Goal: Task Accomplishment & Management: Manage account settings

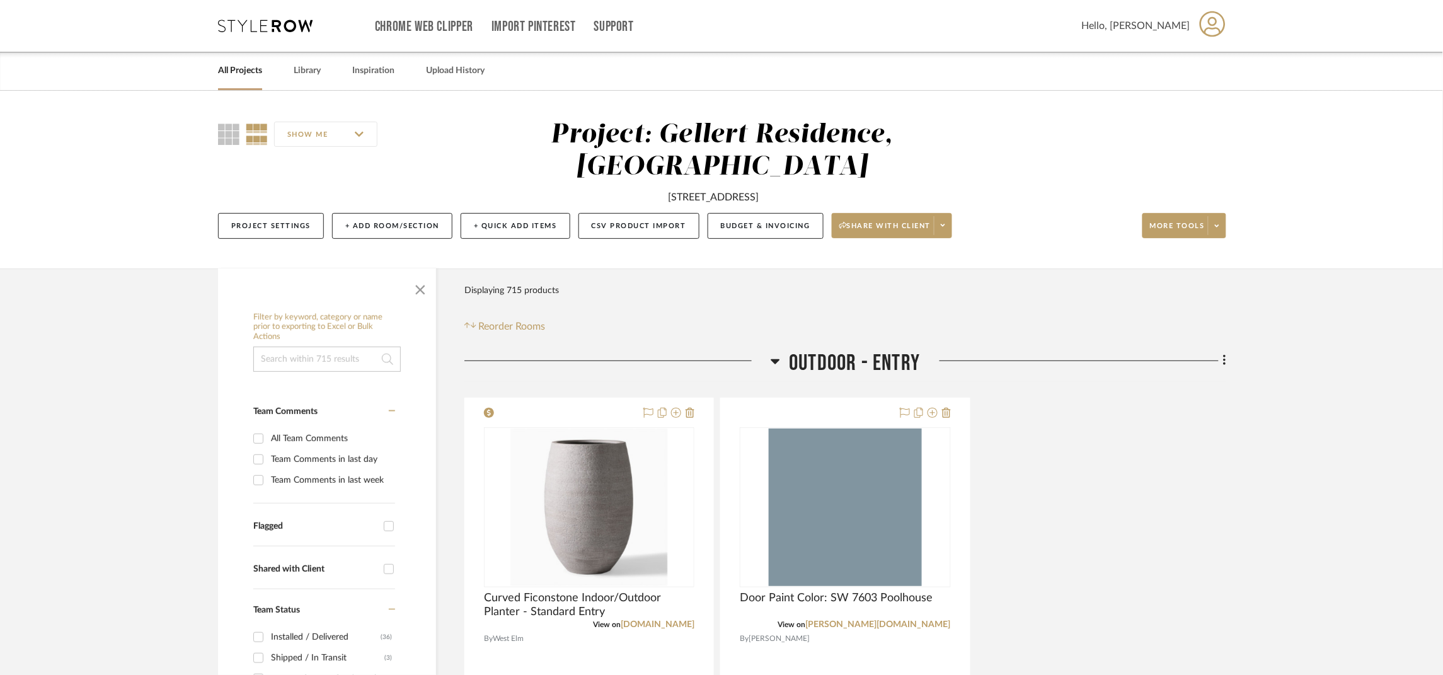
click at [266, 28] on icon at bounding box center [265, 26] width 95 height 13
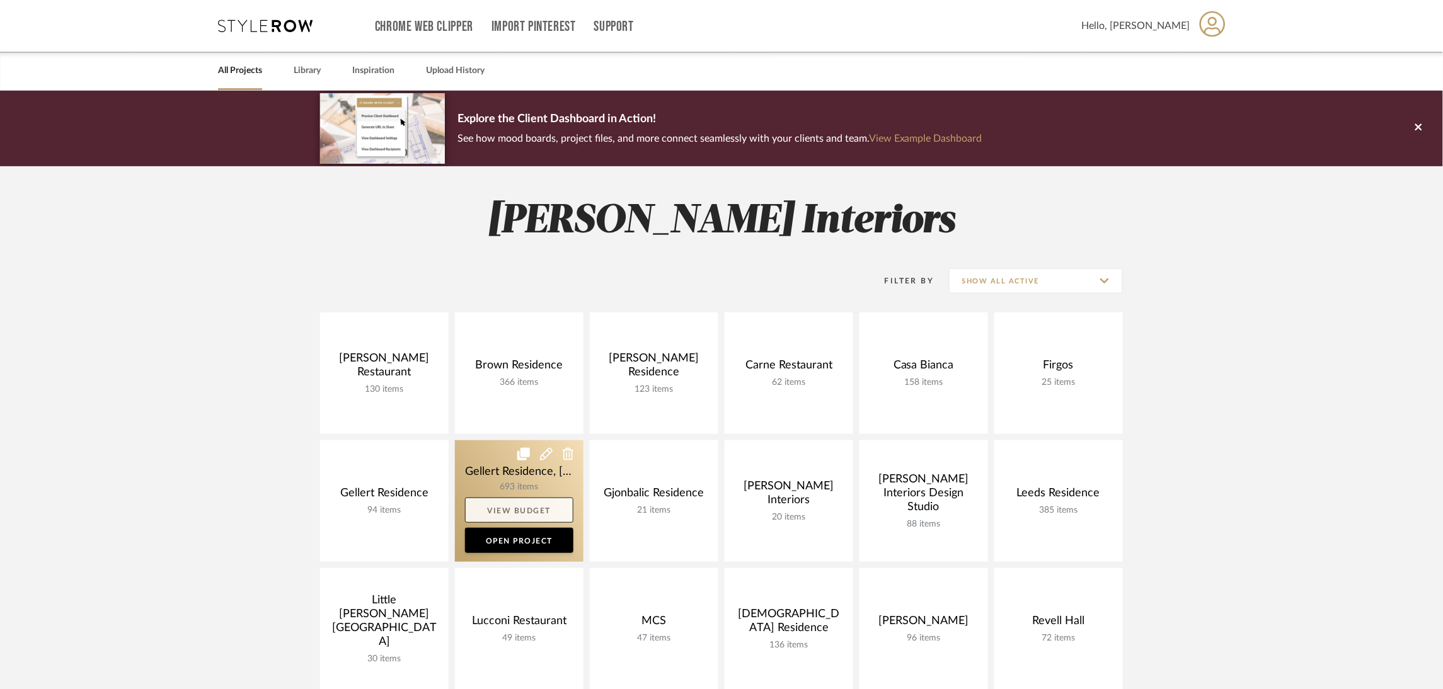
click at [524, 507] on link "View Budget" at bounding box center [519, 510] width 108 height 25
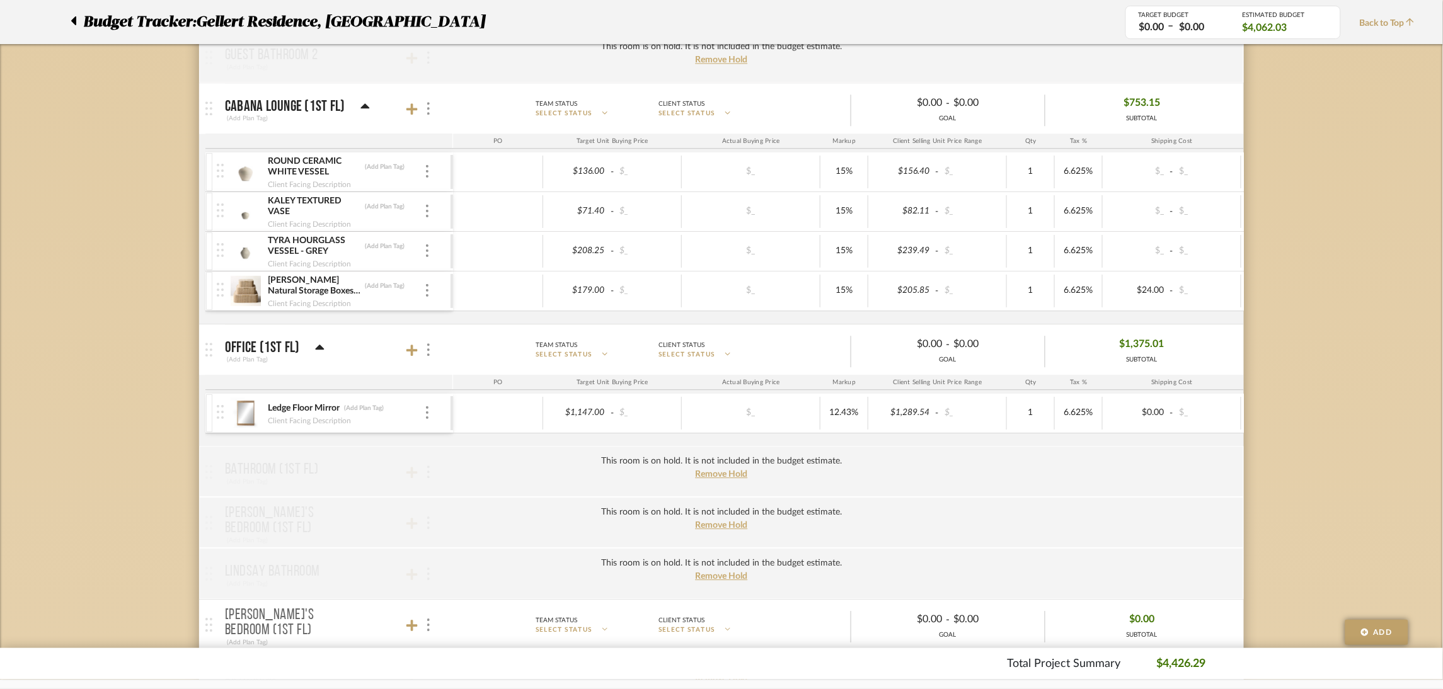
scroll to position [1133, 0]
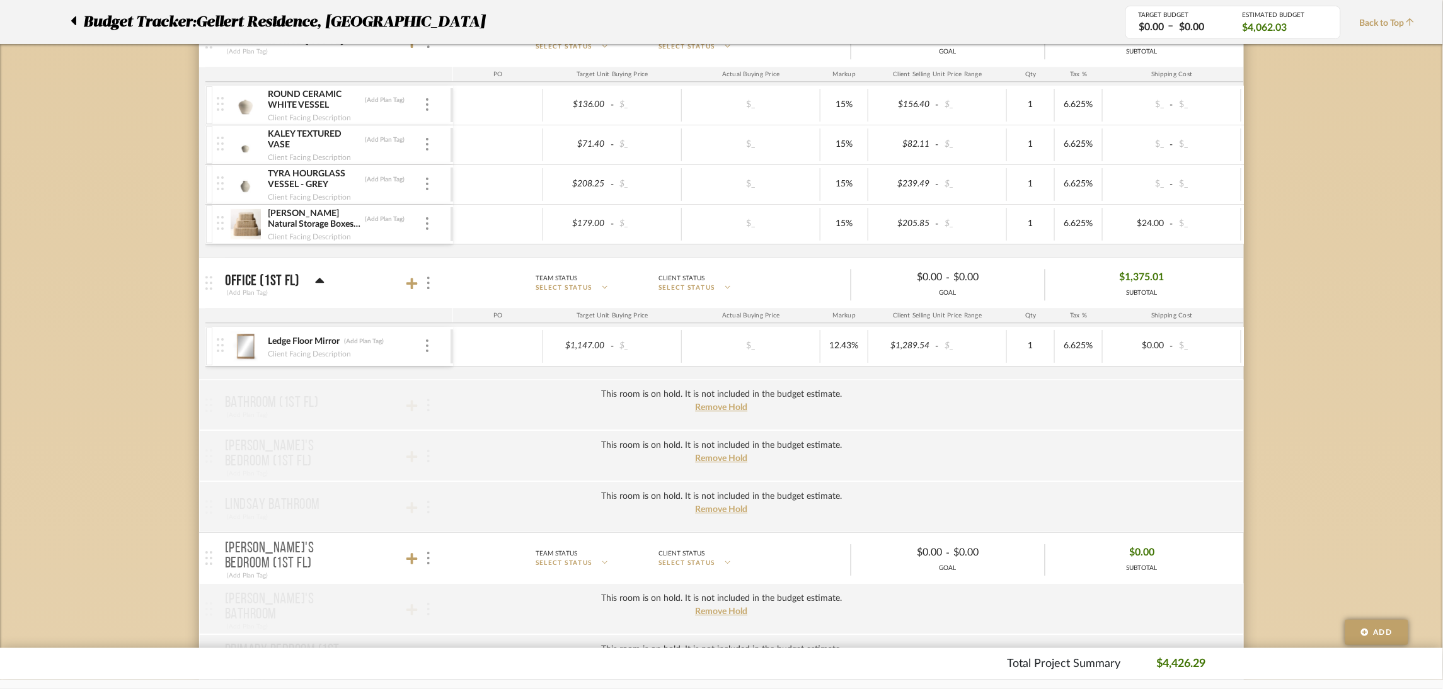
click at [251, 349] on img at bounding box center [245, 346] width 31 height 30
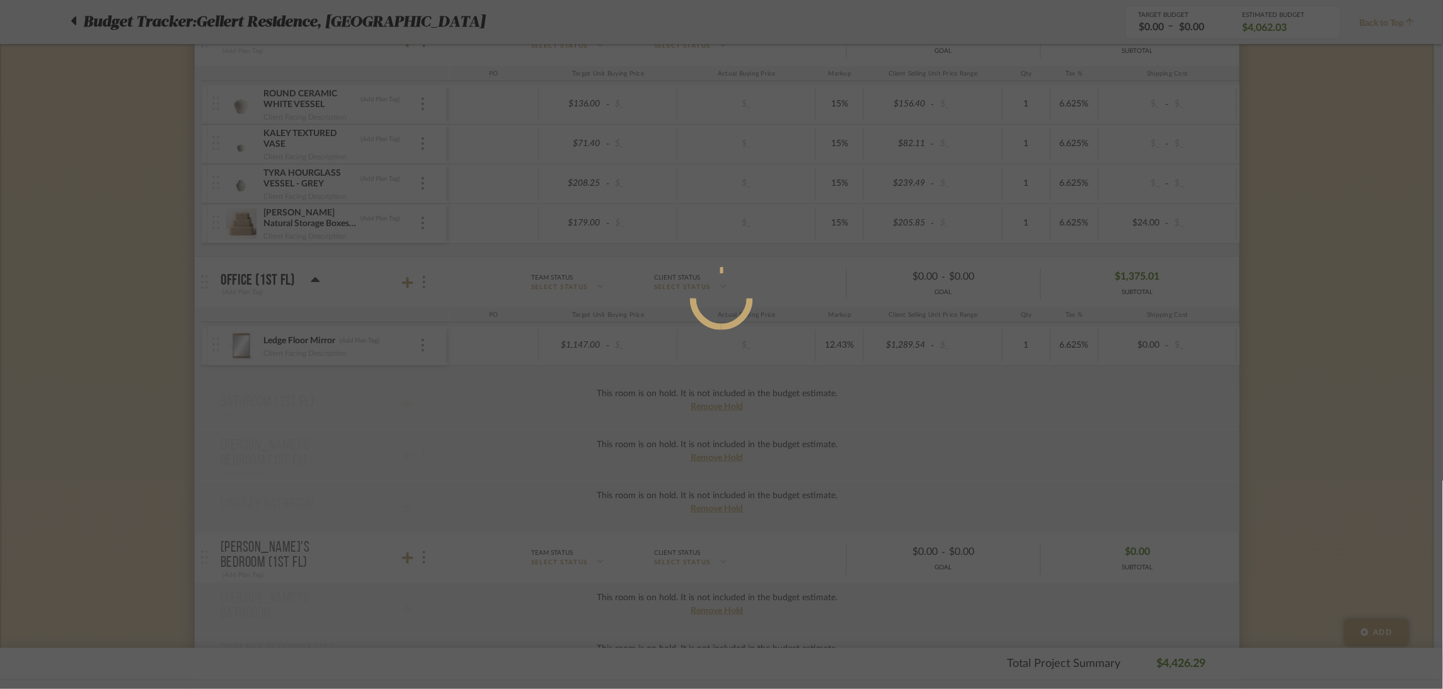
click at [251, 349] on div at bounding box center [721, 344] width 1443 height 689
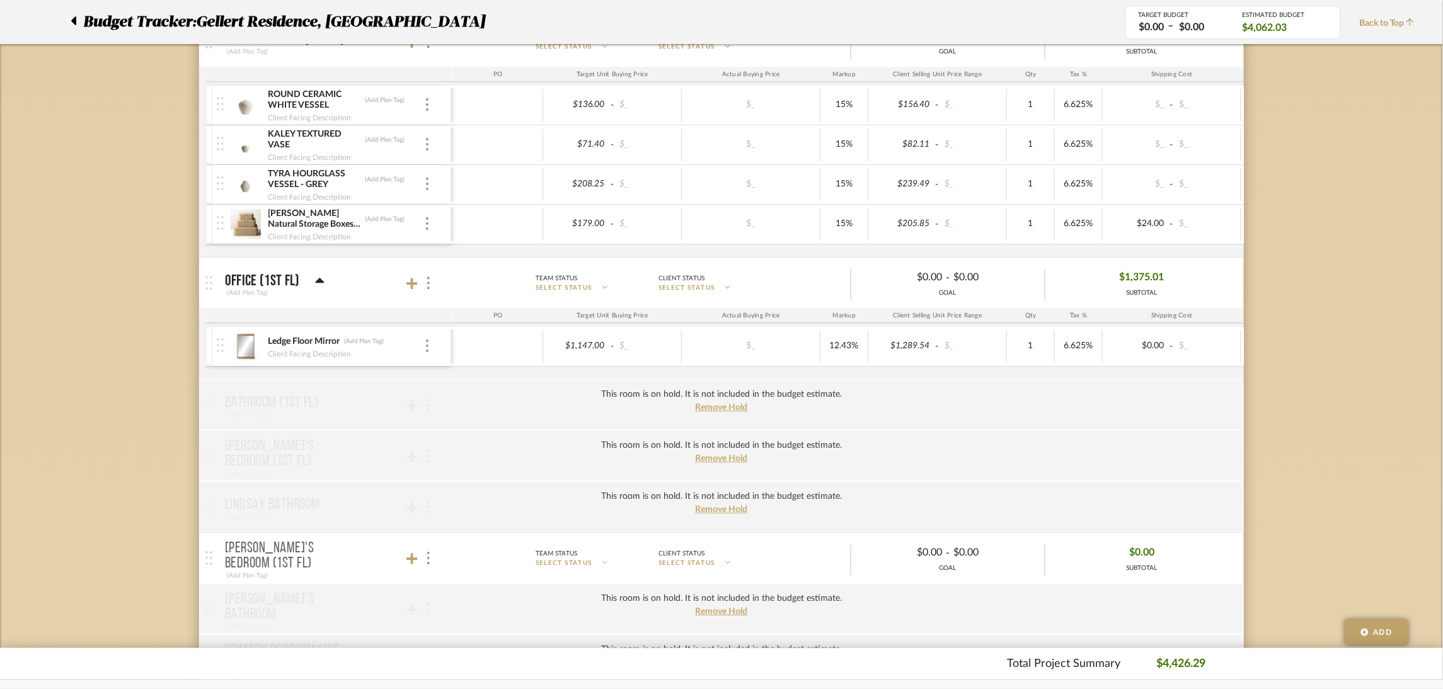
click at [251, 359] on img at bounding box center [245, 346] width 31 height 30
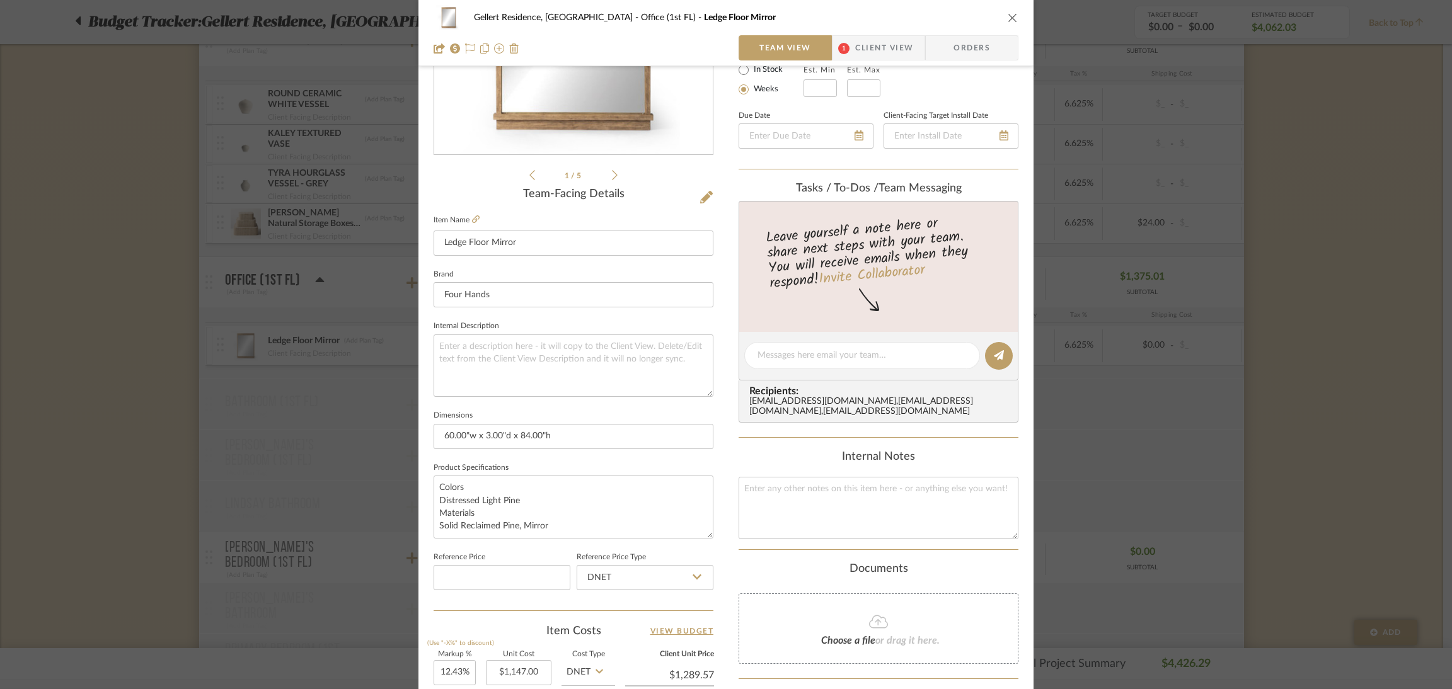
scroll to position [472, 0]
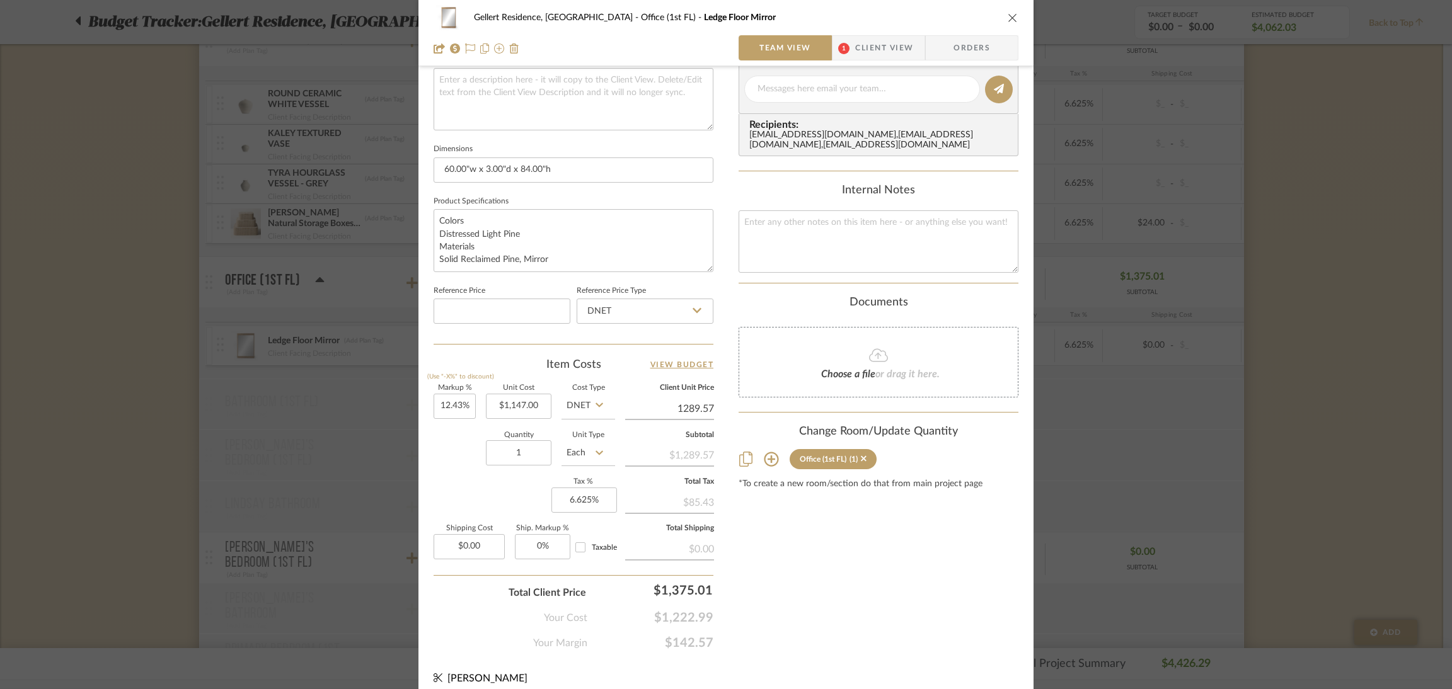
type input "$1,289.57"
click at [766, 314] on div "Gellert Residence, [GEOGRAPHIC_DATA] Office (1st FL) Ledge Floor Mirror Team Vi…" at bounding box center [726, 344] width 1452 height 689
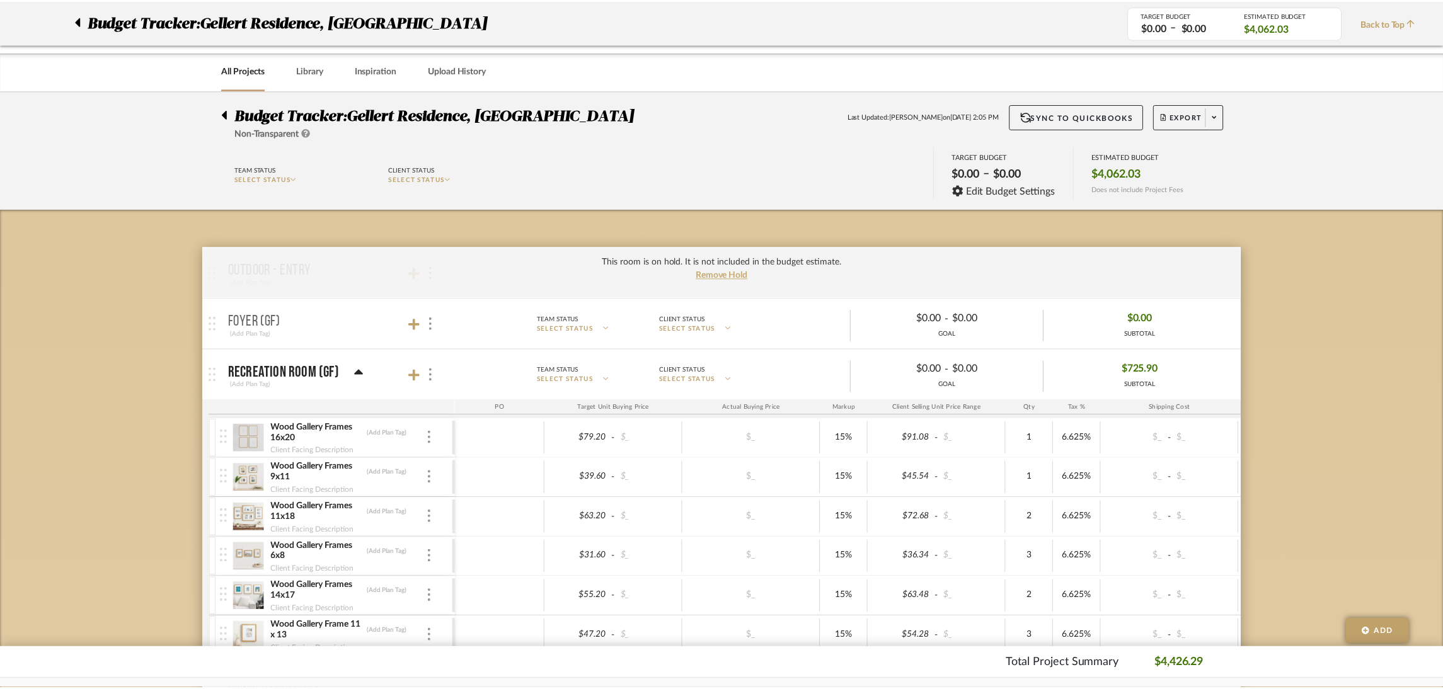
scroll to position [1133, 0]
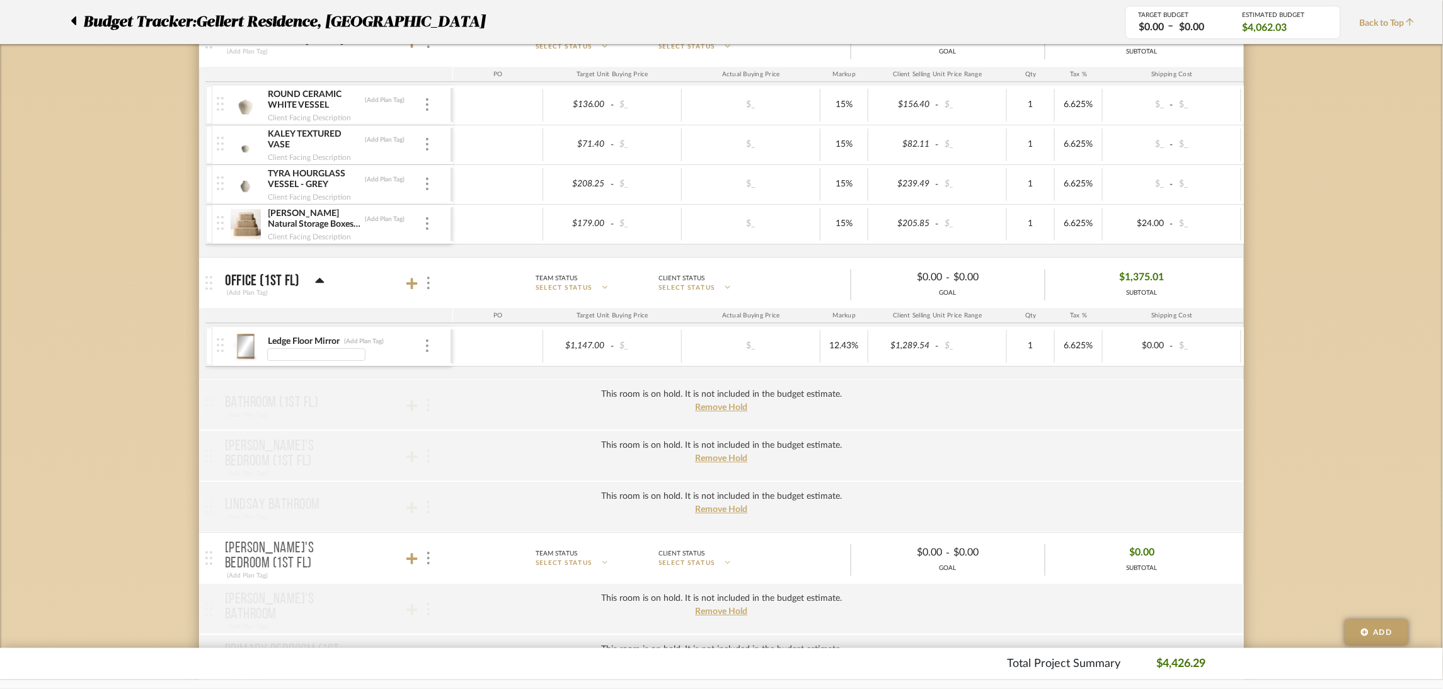
click at [331, 351] on input at bounding box center [316, 354] width 98 height 13
click at [241, 351] on img at bounding box center [245, 346] width 31 height 30
click at [245, 347] on img at bounding box center [245, 346] width 31 height 30
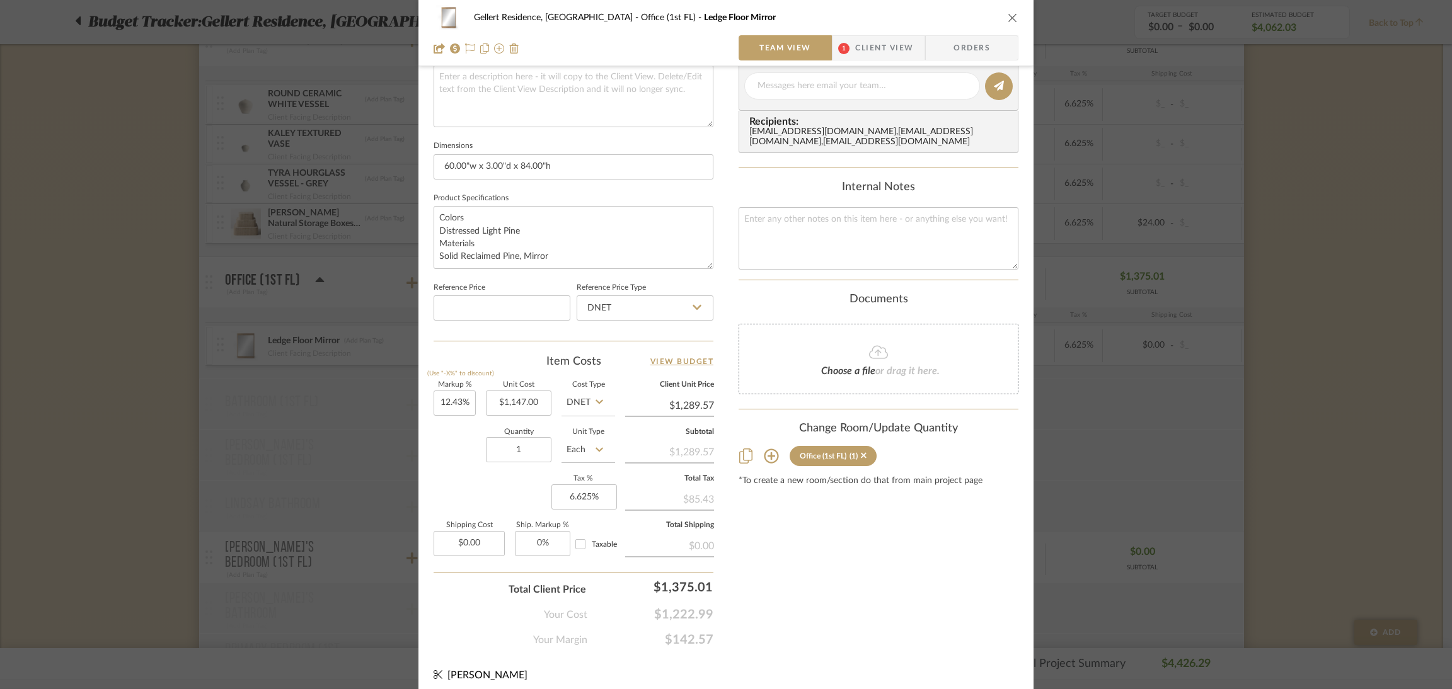
scroll to position [477, 0]
click at [766, 17] on div "Gellert Residence, [GEOGRAPHIC_DATA] (1st FL) Ledge Floor Mirror" at bounding box center [725, 17] width 585 height 25
click at [766, 17] on icon "close" at bounding box center [1012, 18] width 10 height 10
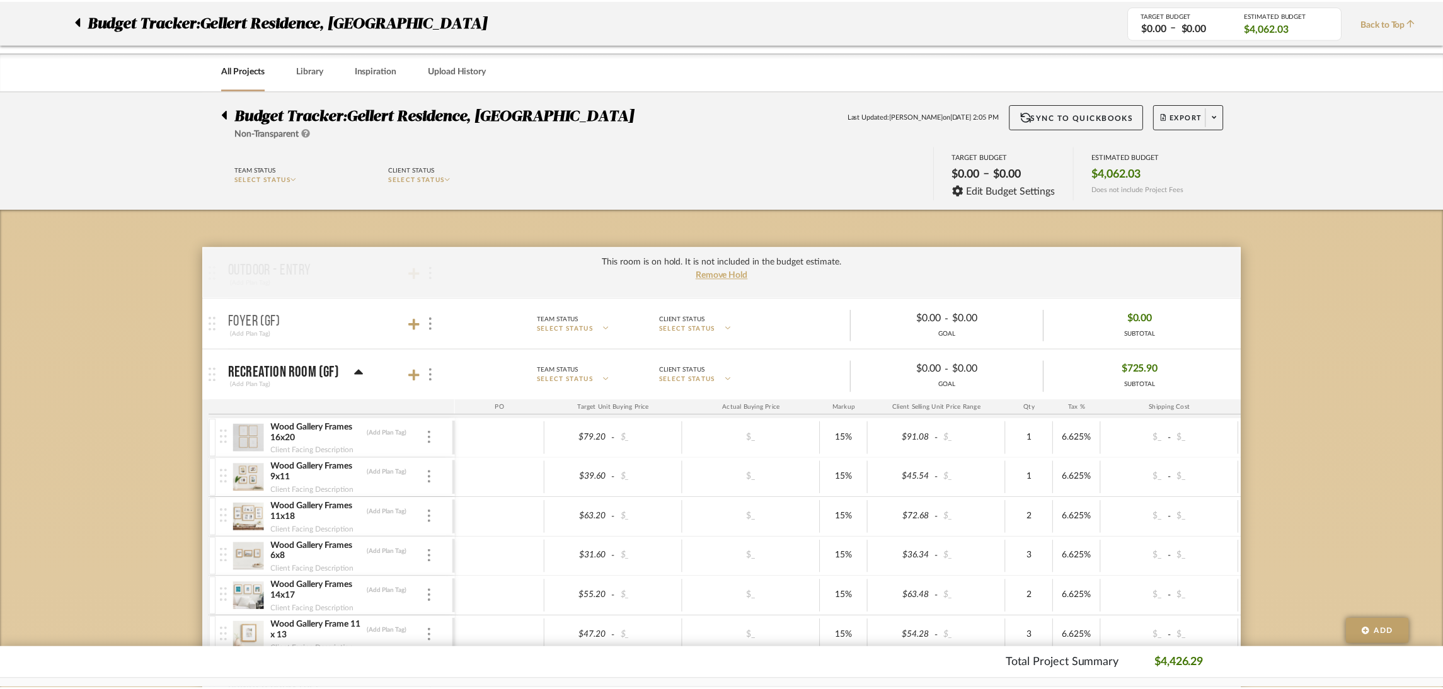
scroll to position [1133, 0]
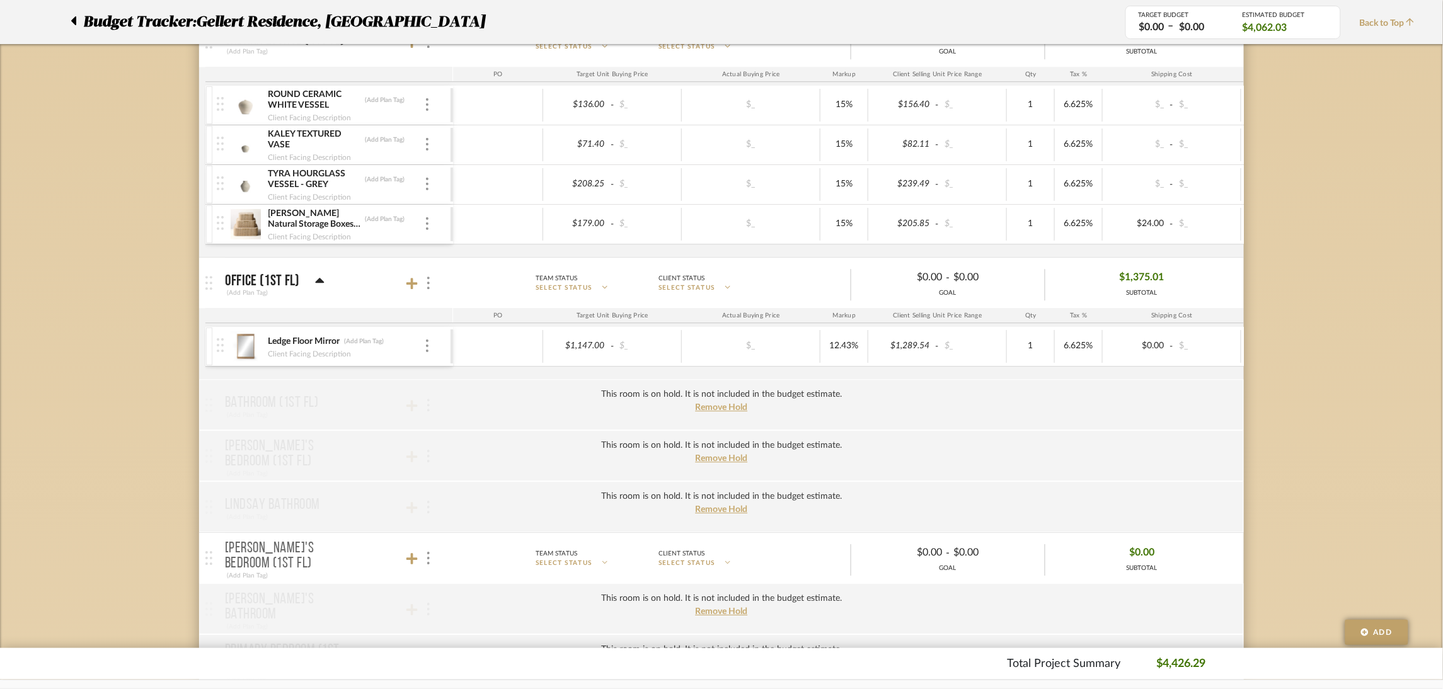
click at [252, 352] on img at bounding box center [245, 346] width 31 height 30
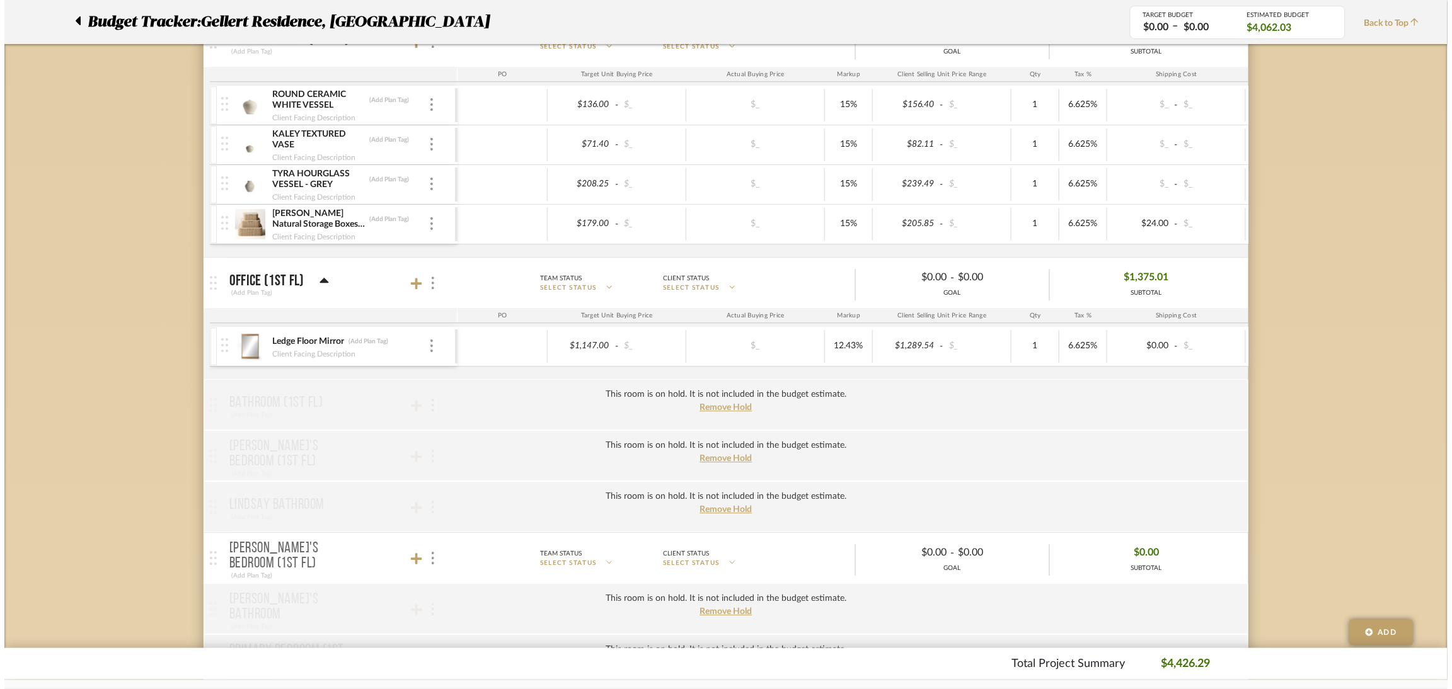
scroll to position [0, 0]
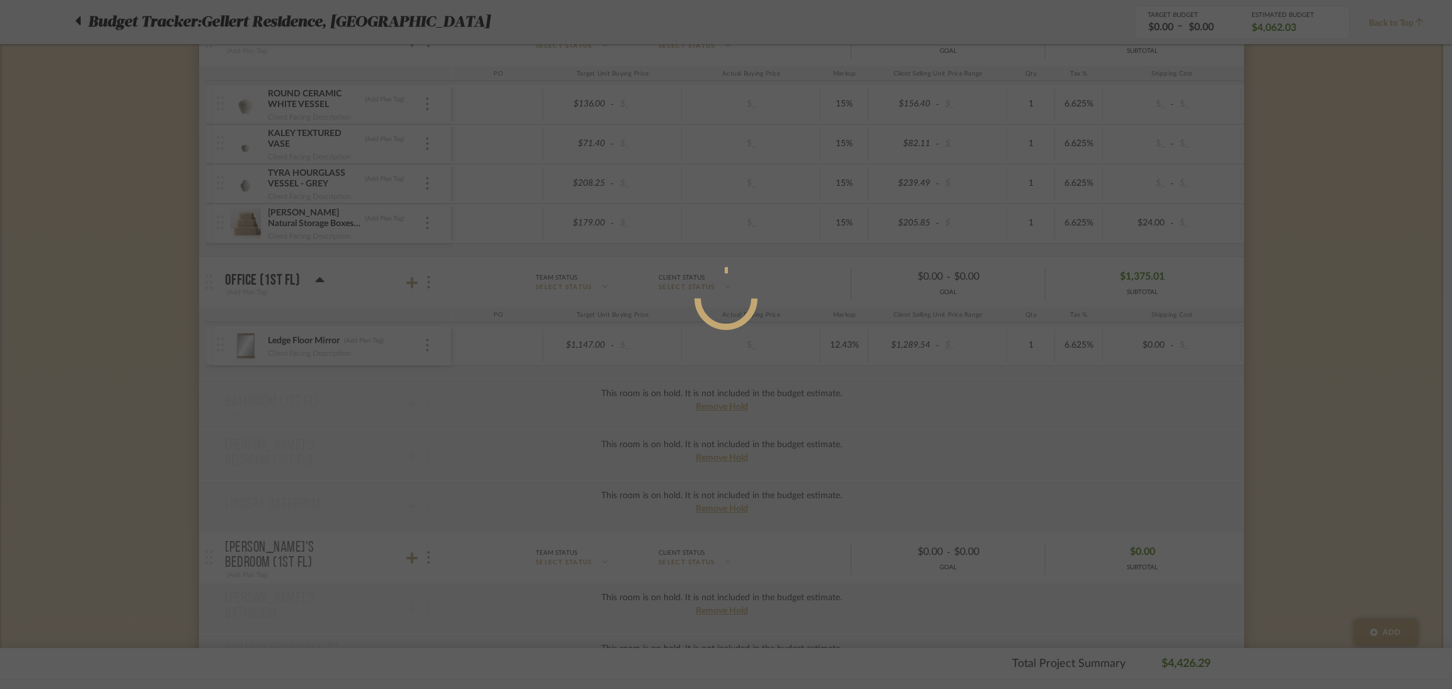
click at [252, 352] on div at bounding box center [726, 344] width 1452 height 689
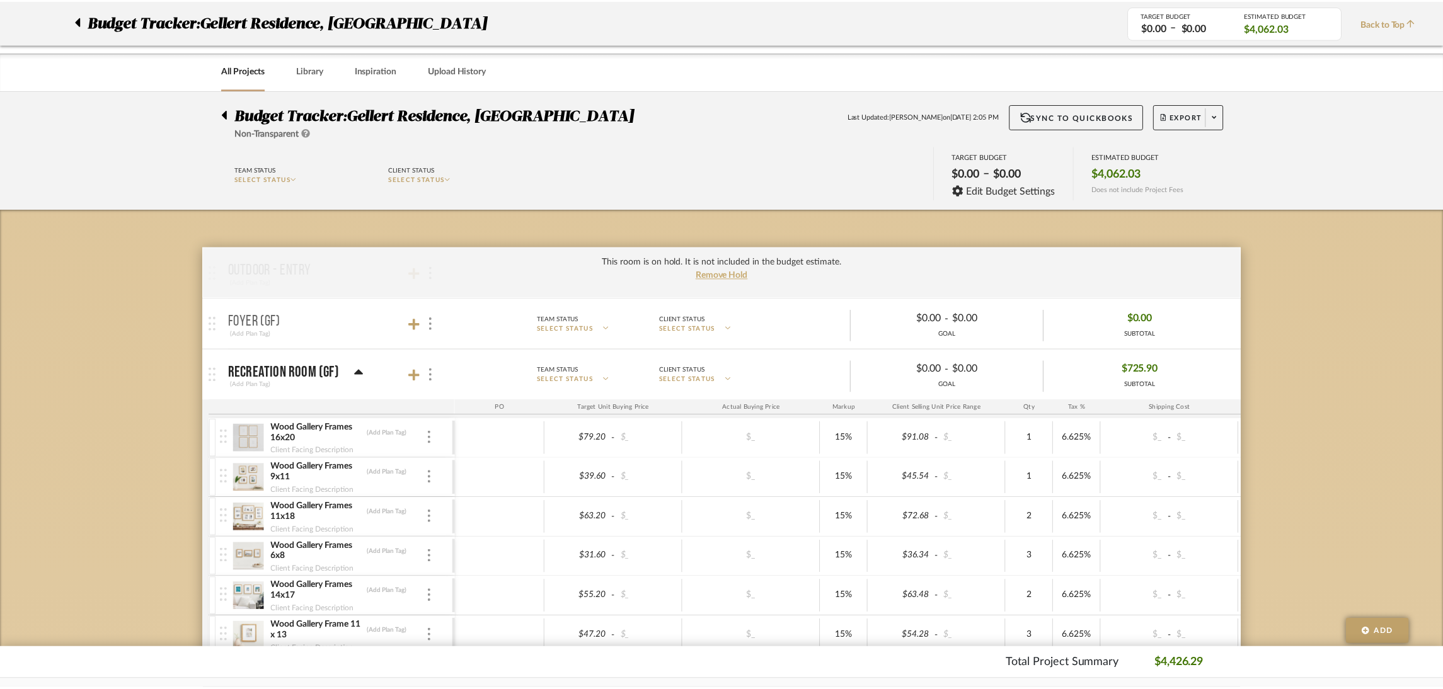
scroll to position [1133, 0]
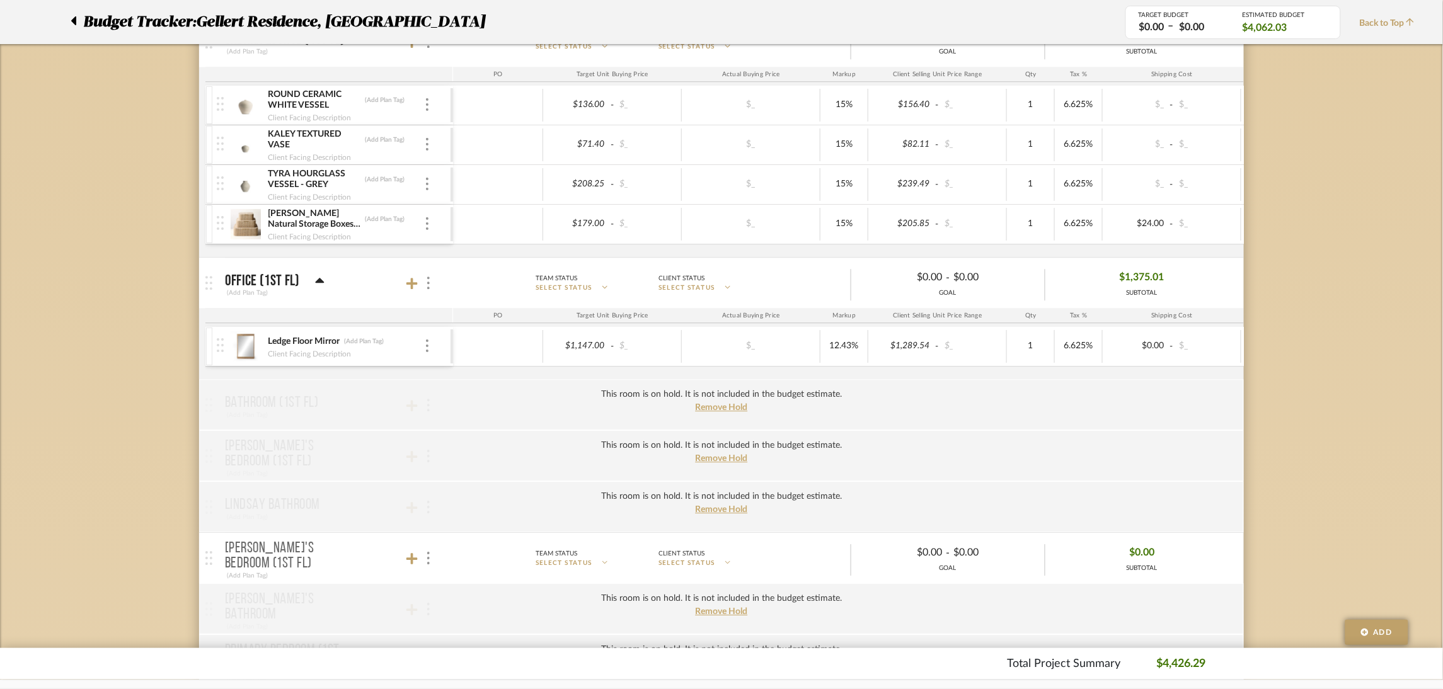
click at [252, 352] on img at bounding box center [245, 346] width 31 height 30
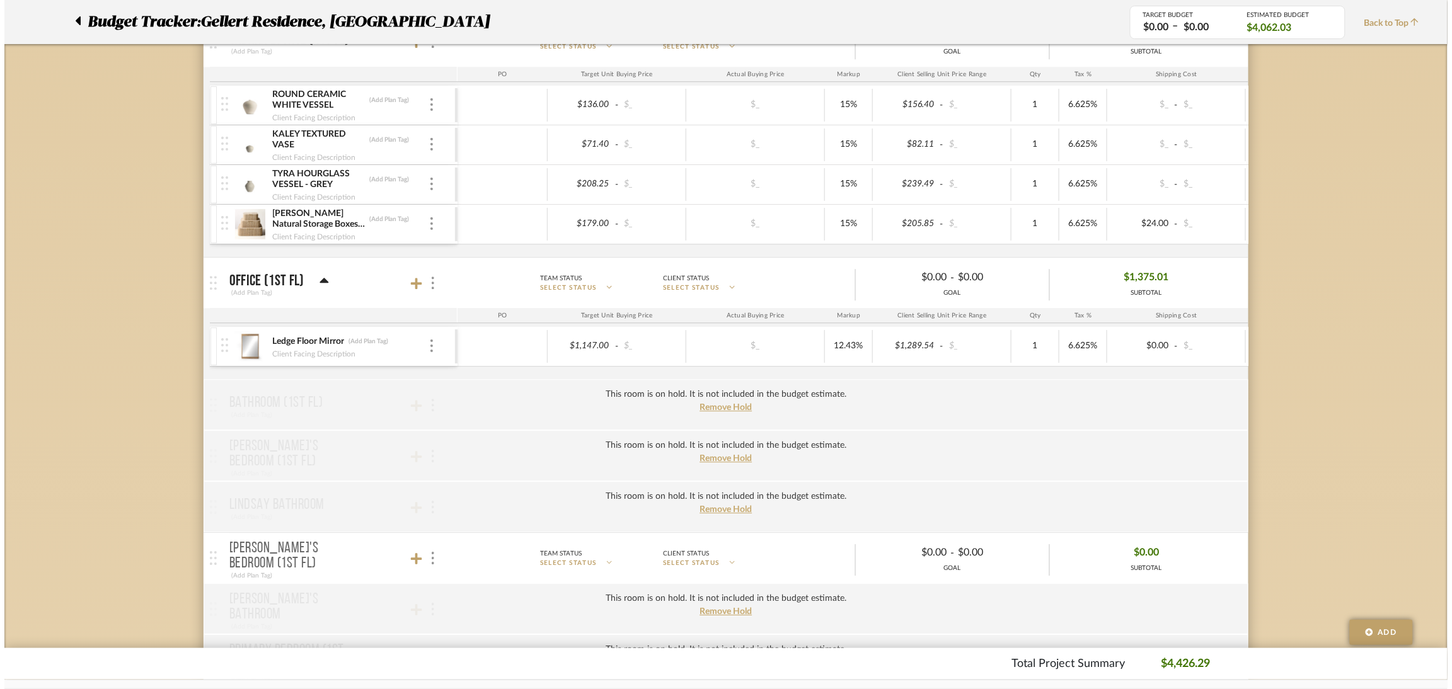
scroll to position [0, 0]
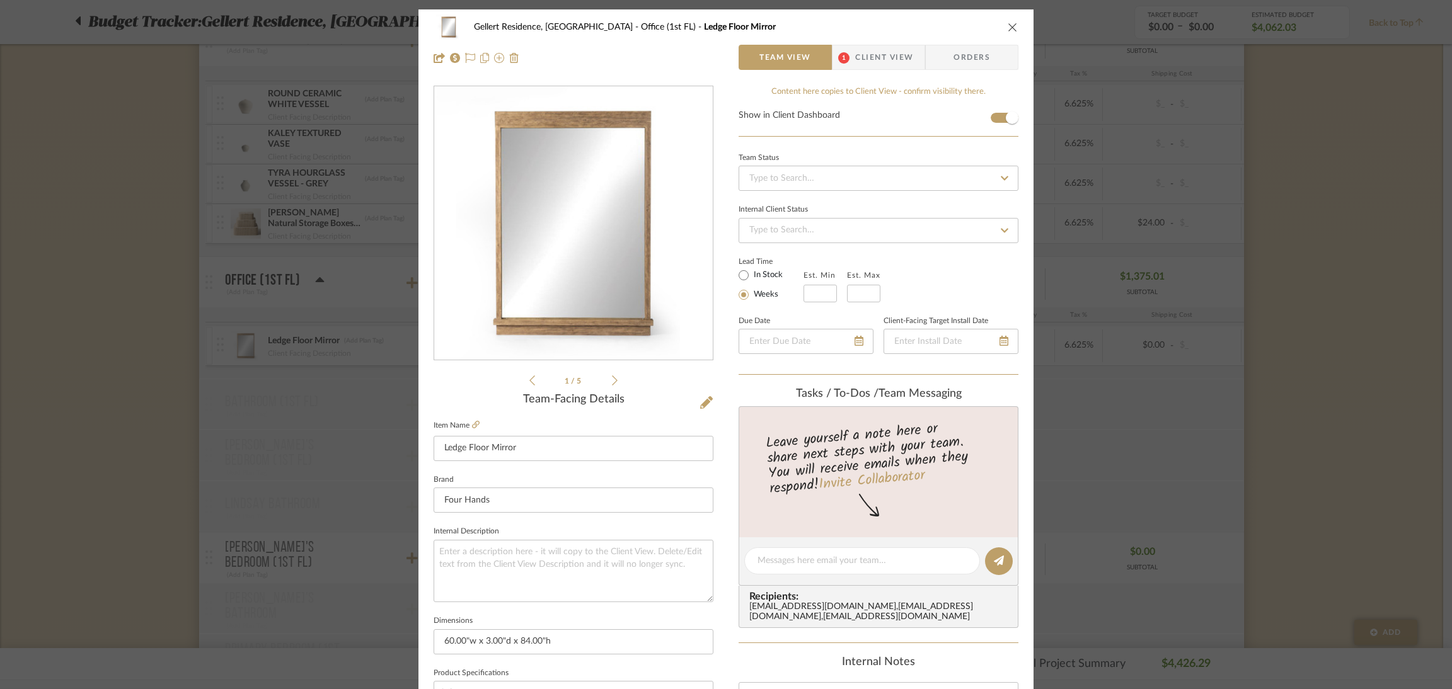
click at [766, 24] on icon "close" at bounding box center [1012, 27] width 10 height 10
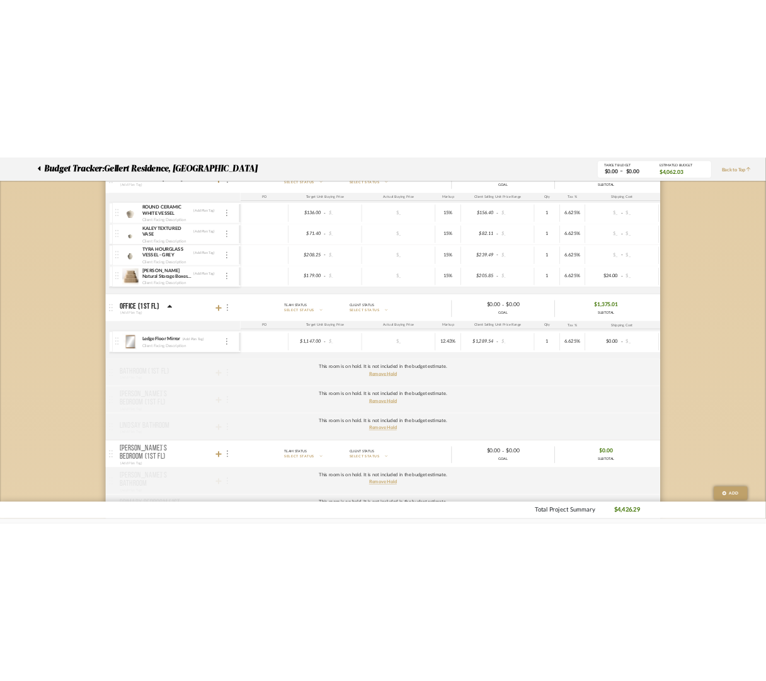
scroll to position [1165, 0]
